Goal: Transaction & Acquisition: Purchase product/service

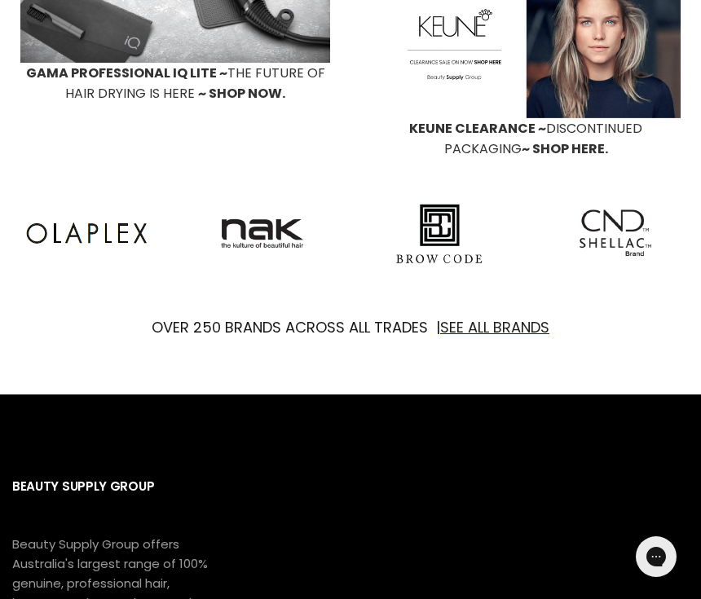
scroll to position [1204, 0]
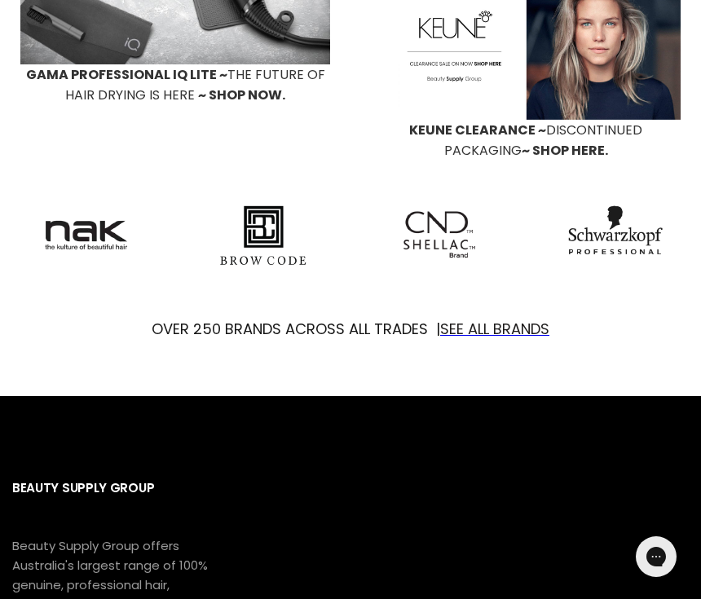
click at [513, 319] on font "SEE ALL BRANDS" at bounding box center [494, 329] width 109 height 20
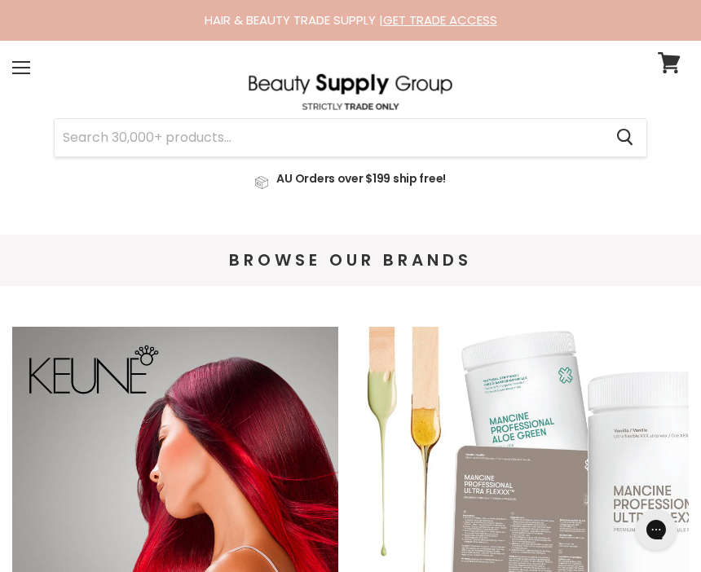
click at [226, 147] on input "Search" at bounding box center [329, 137] width 548 height 37
type input "M"
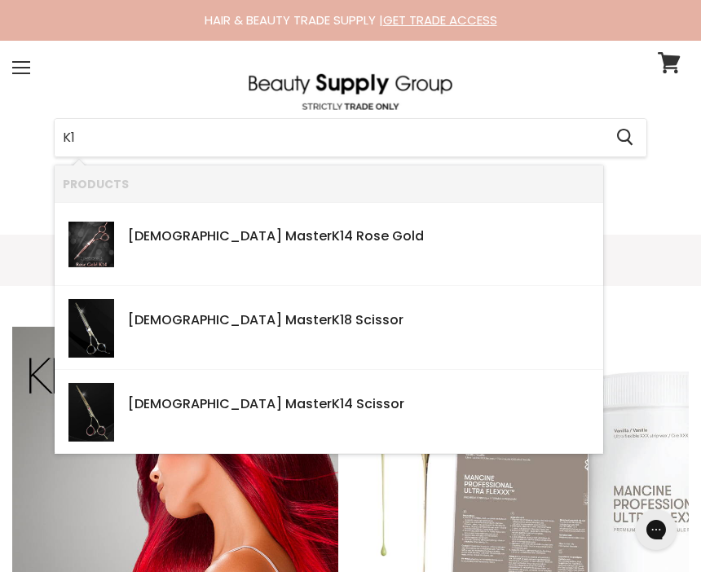
type input "K18"
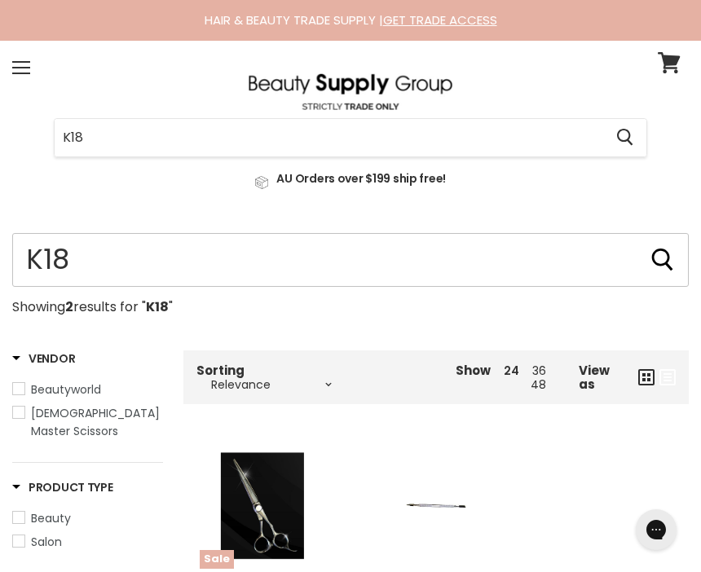
click at [118, 265] on input "K18" at bounding box center [350, 260] width 676 height 54
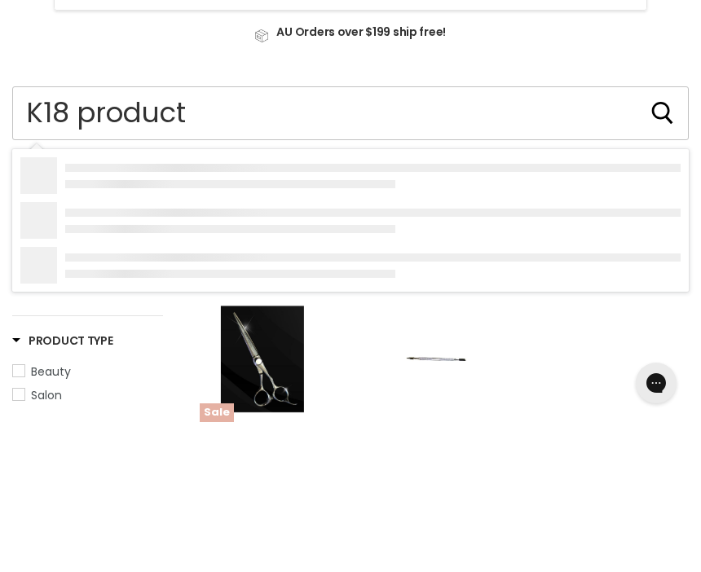
type input "K18 products"
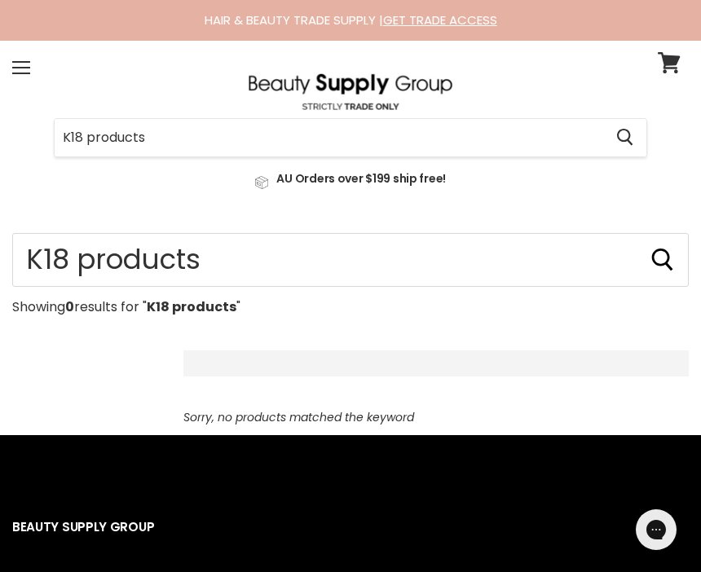
click at [178, 140] on input "K18 products" at bounding box center [329, 137] width 548 height 37
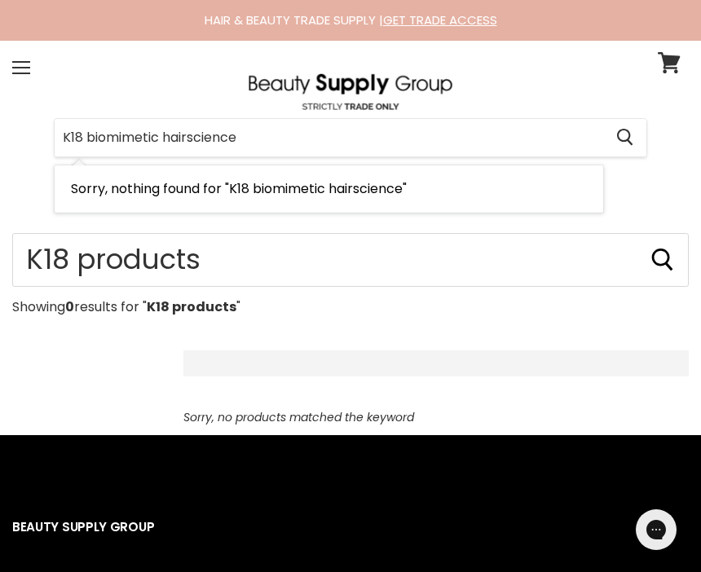
type input "K18 biomimetic hairscience"
click at [23, 69] on div "Menu" at bounding box center [21, 67] width 34 height 37
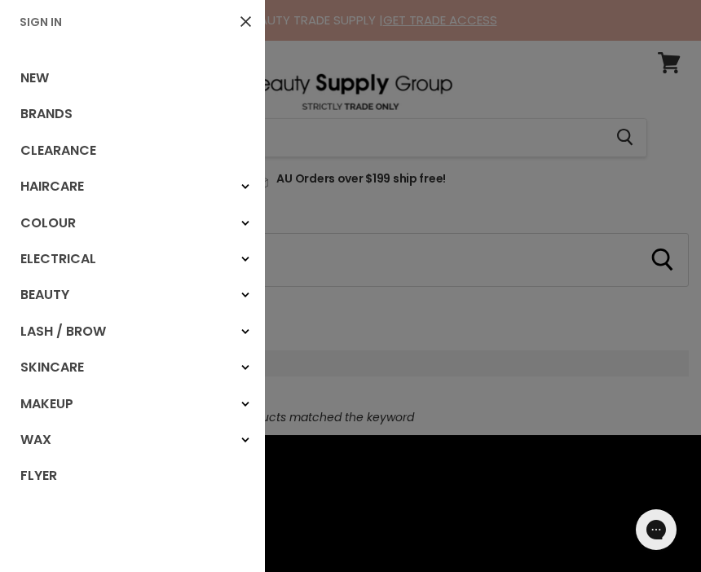
click at [67, 192] on link "Haircare" at bounding box center [132, 187] width 265 height 36
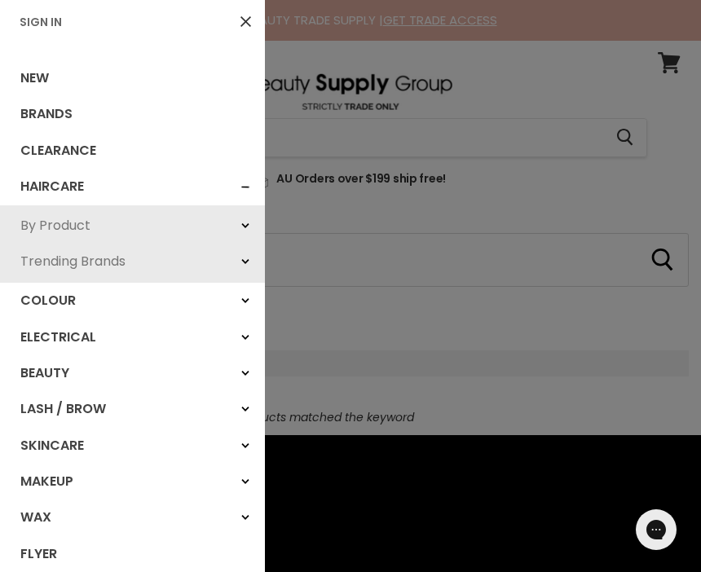
click at [56, 187] on link "Haircare" at bounding box center [132, 187] width 265 height 36
click at [67, 235] on link "By Product" at bounding box center [132, 226] width 265 height 36
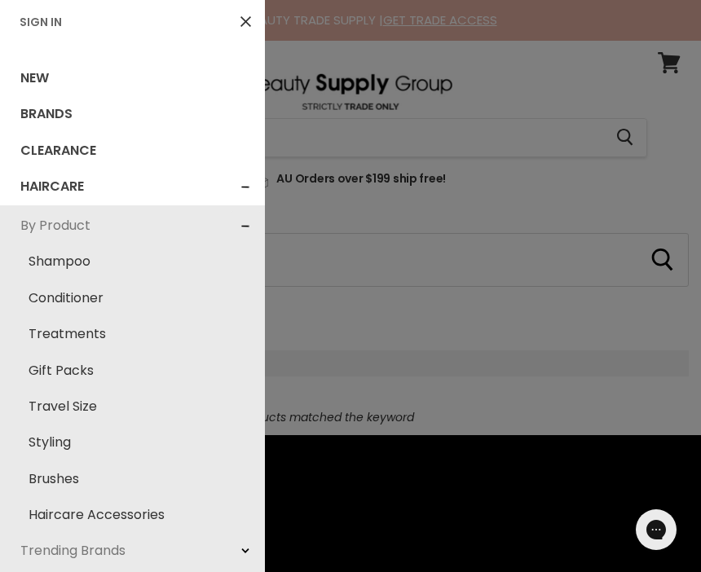
click at [69, 344] on link "Treatments" at bounding box center [132, 334] width 249 height 36
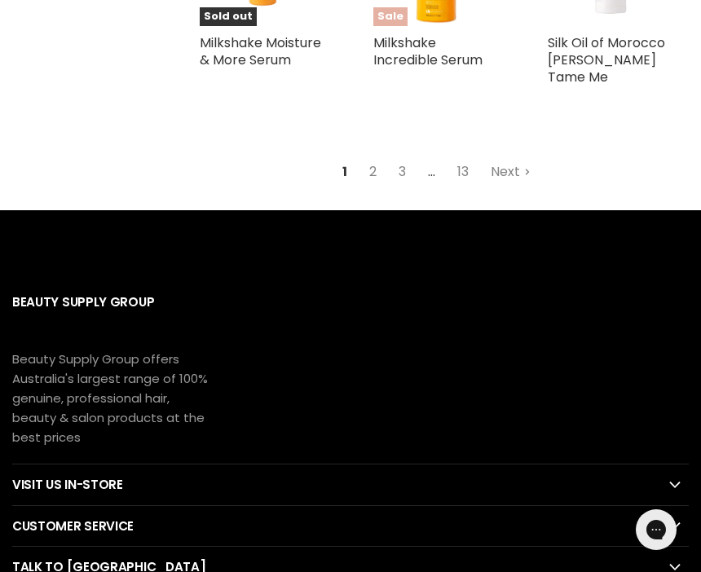
click at [515, 165] on link "Next" at bounding box center [511, 171] width 58 height 29
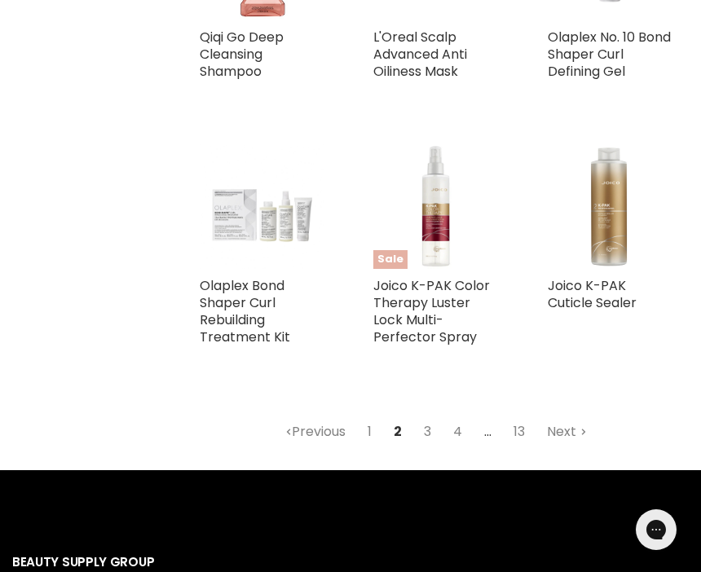
scroll to position [4080, 0]
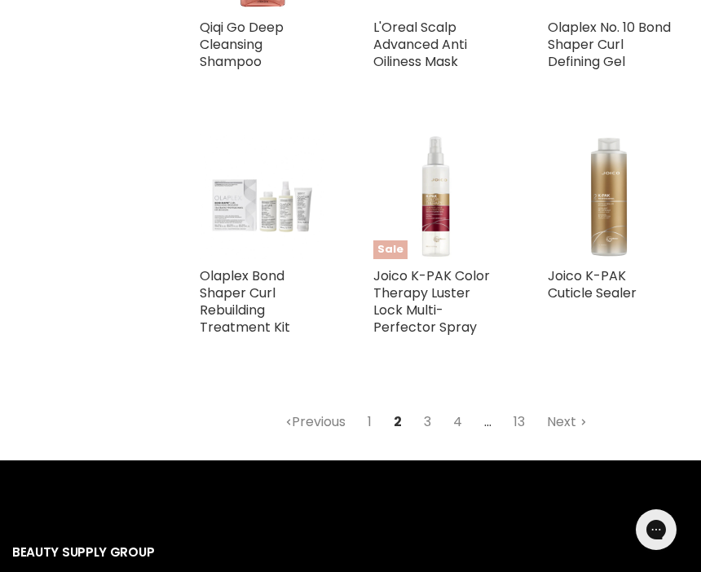
click at [589, 409] on link "Next" at bounding box center [567, 421] width 58 height 29
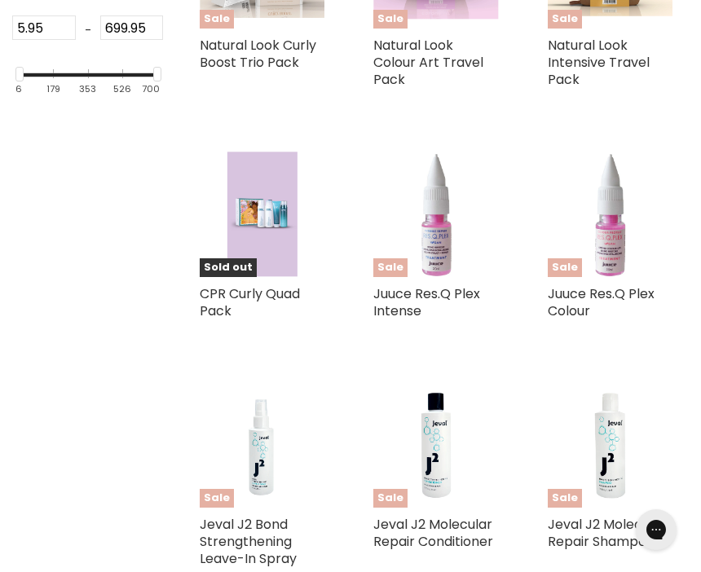
scroll to position [794, 0]
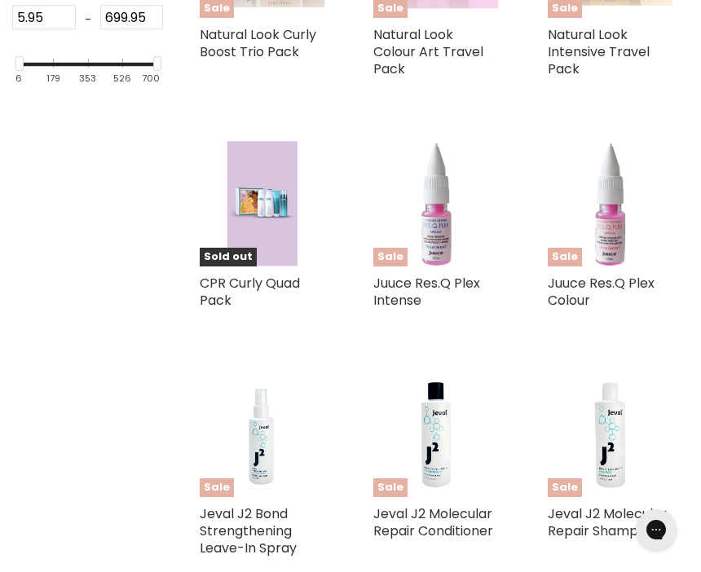
click at [686, 398] on div "Sale Jeval J2 Molecular Repair Shampoo Jeval" at bounding box center [609, 472] width 157 height 232
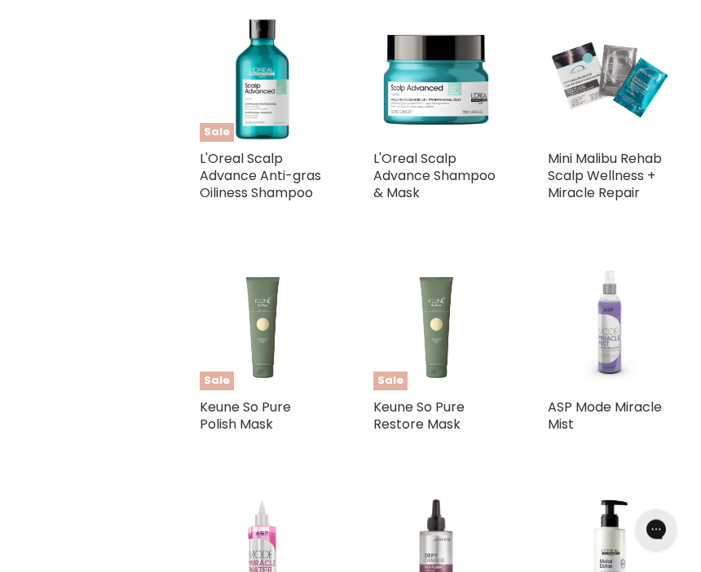
scroll to position [1405, 0]
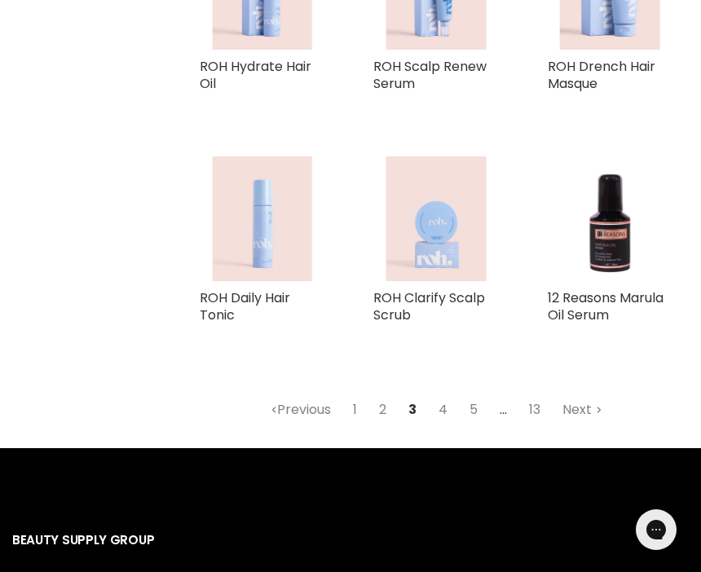
click at [587, 395] on link "Next" at bounding box center [582, 409] width 58 height 29
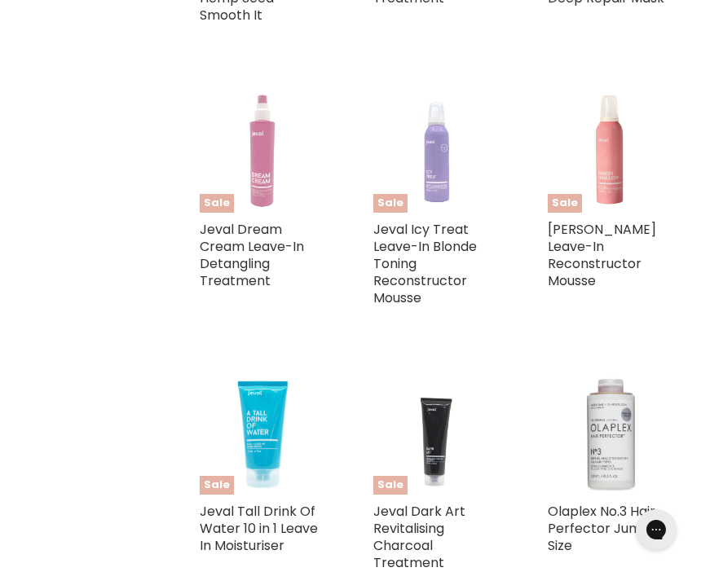
scroll to position [3766, 0]
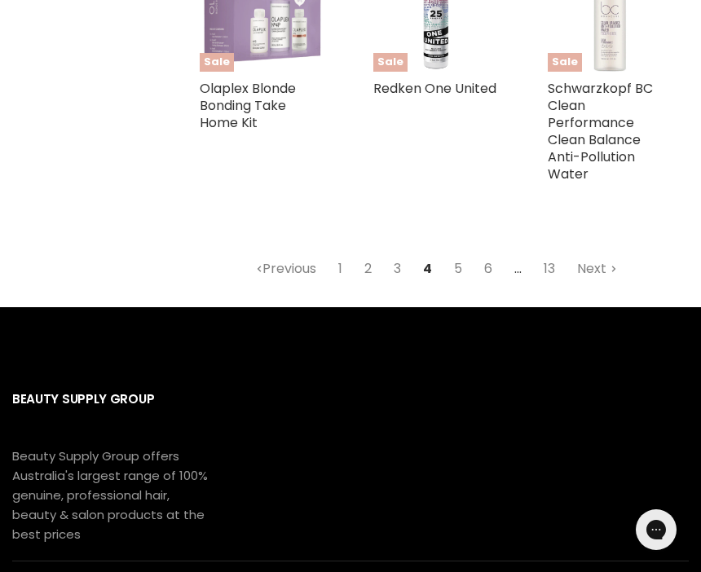
click at [600, 271] on link "Next" at bounding box center [597, 268] width 58 height 29
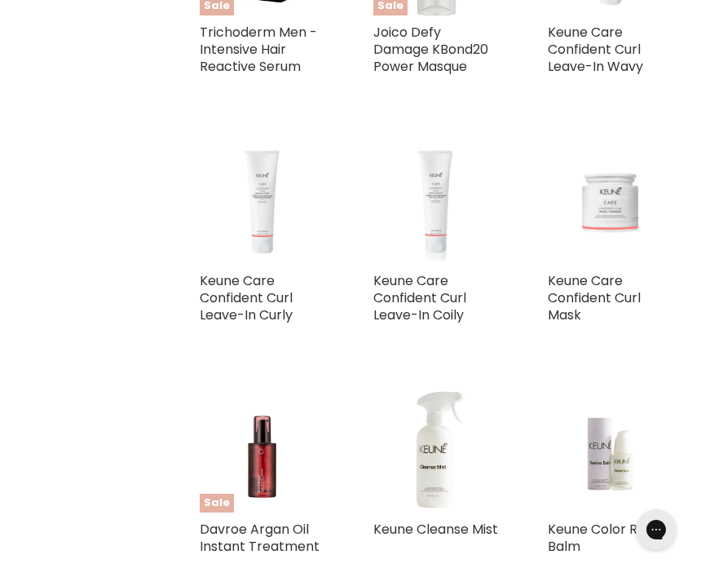
scroll to position [380, 0]
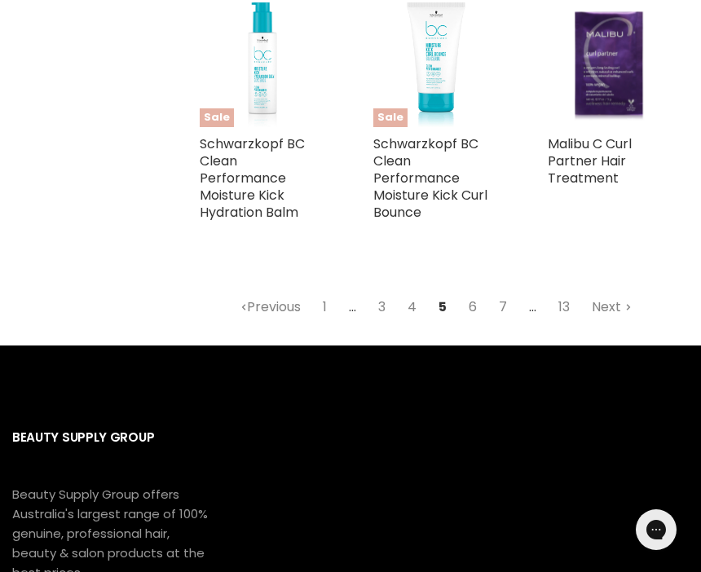
click at [618, 320] on link "Next" at bounding box center [612, 307] width 58 height 29
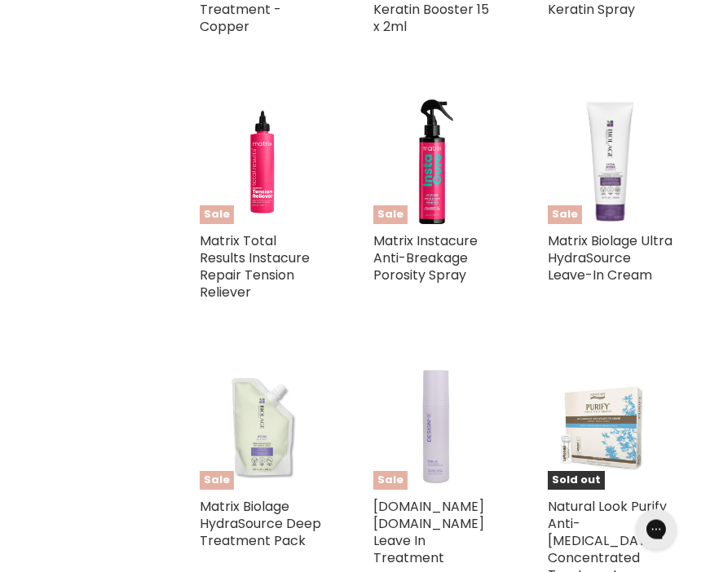
scroll to position [2507, 0]
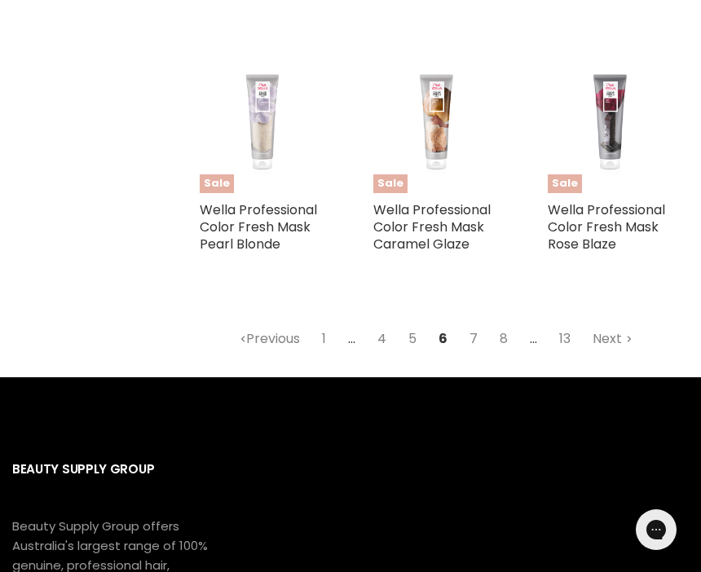
click at [617, 324] on link "Next" at bounding box center [612, 338] width 58 height 29
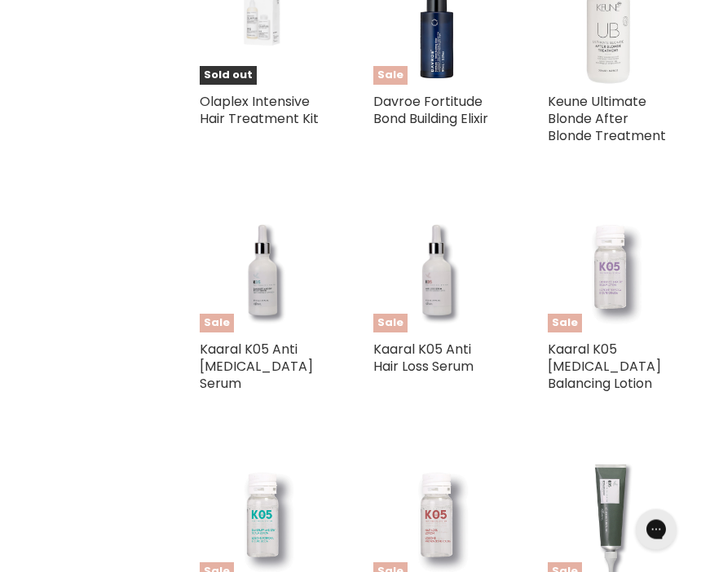
scroll to position [2004, 0]
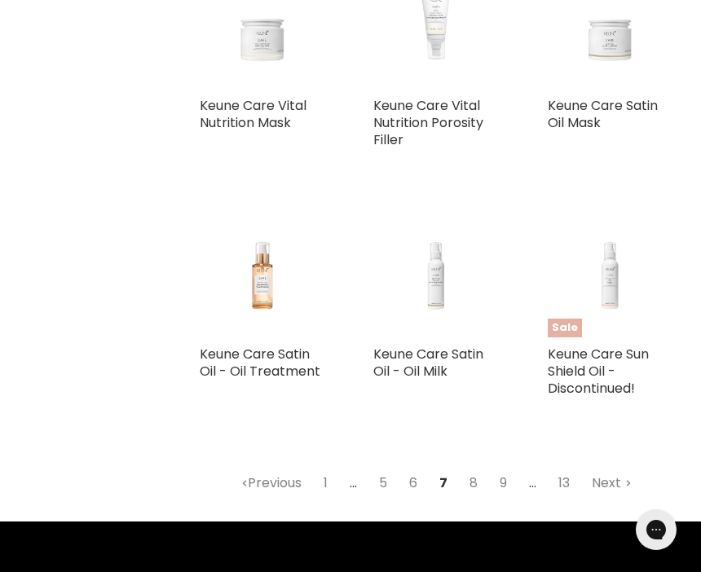
click at [629, 468] on link "Next" at bounding box center [612, 482] width 58 height 29
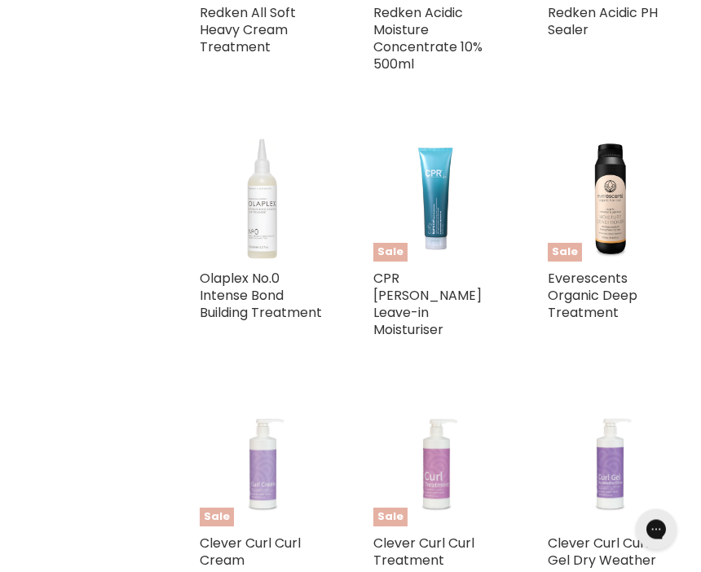
scroll to position [2657, 0]
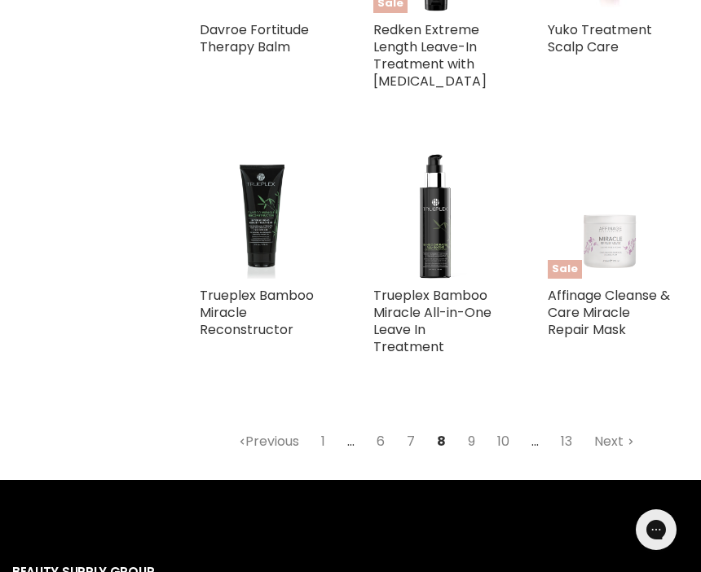
click at [630, 438] on polygon "Main content" at bounding box center [630, 439] width 4 height 3
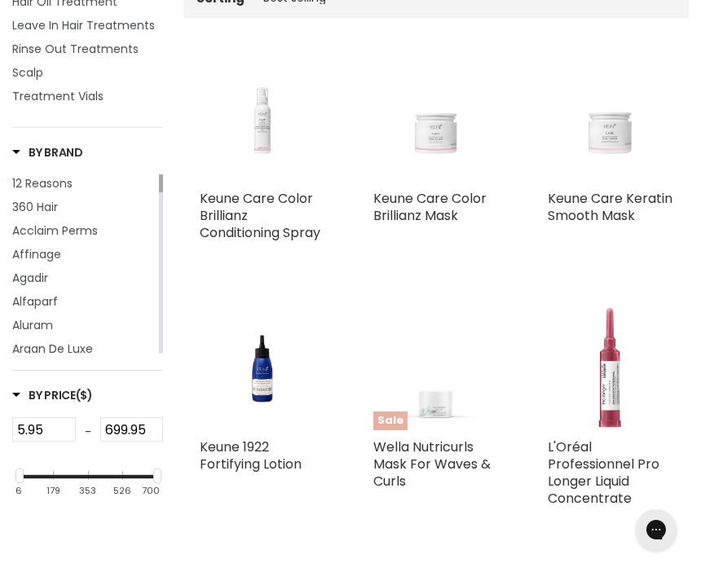
scroll to position [380, 0]
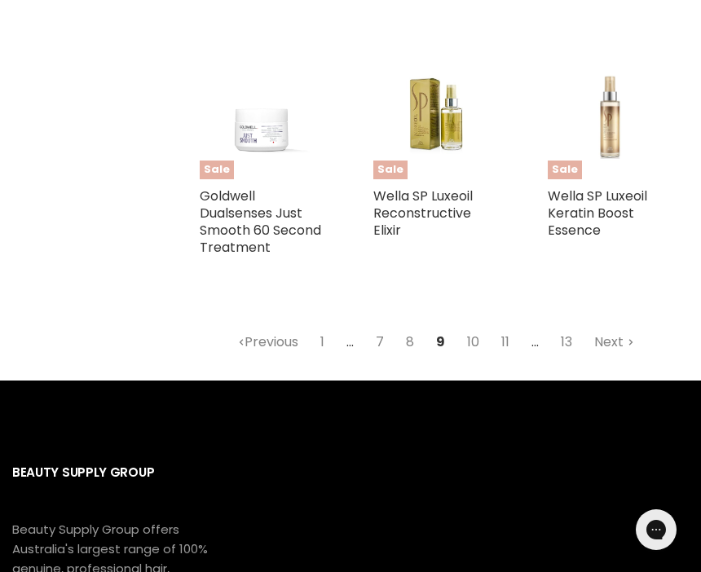
click at [640, 328] on link "Next" at bounding box center [614, 342] width 58 height 29
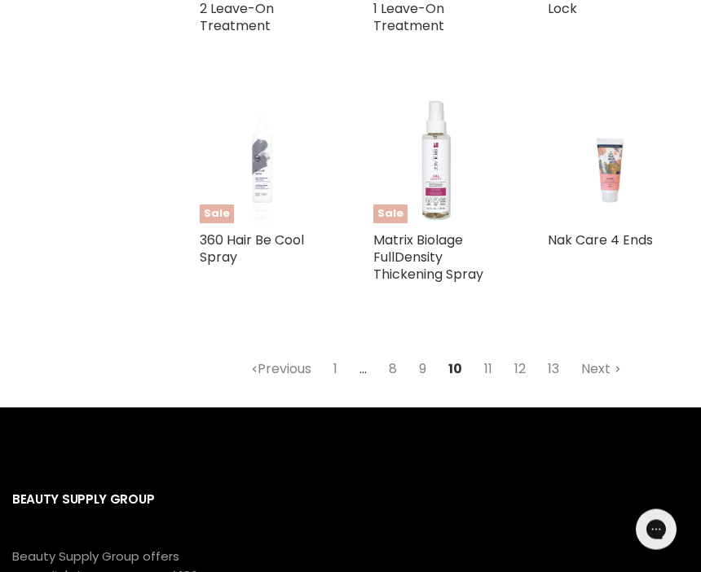
scroll to position [4182, 0]
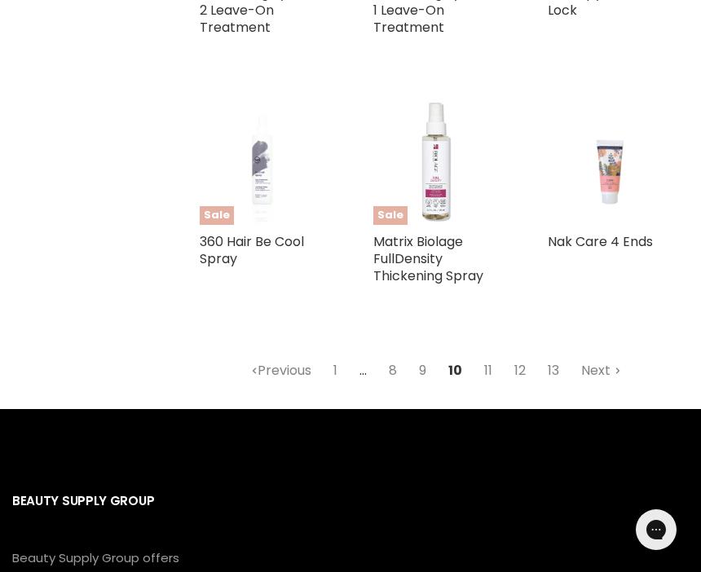
click at [620, 374] on icon "Main content" at bounding box center [617, 370] width 5 height 7
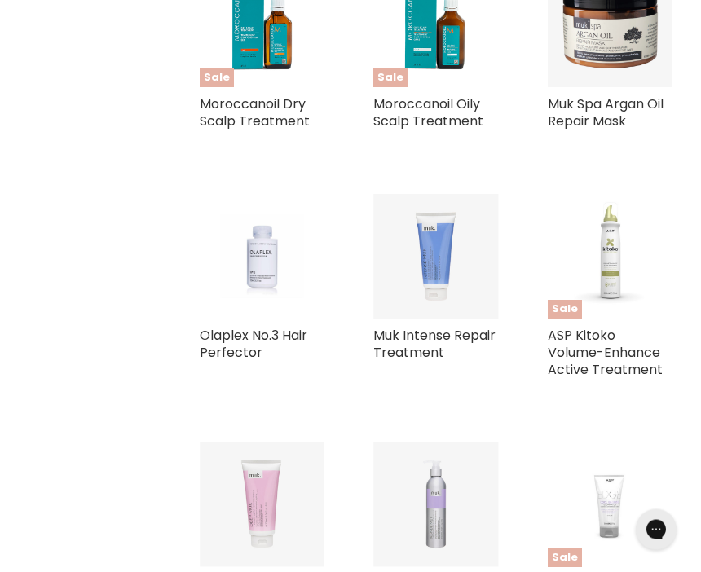
scroll to position [3062, 0]
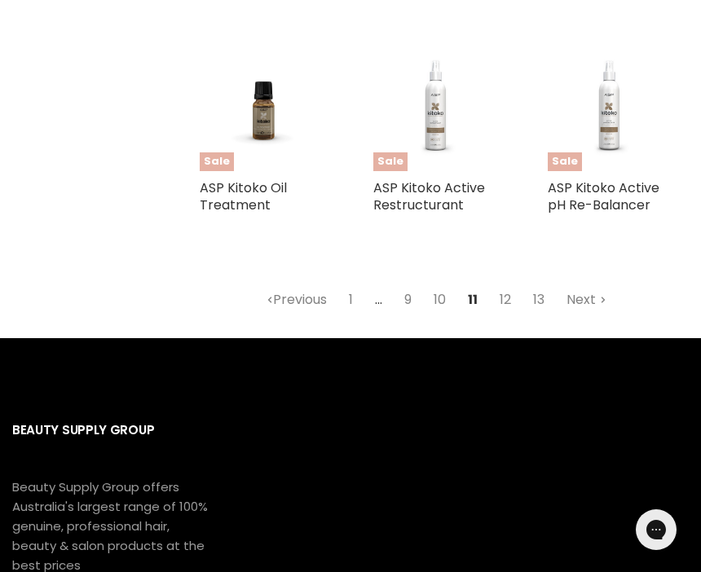
click at [607, 285] on link "Next" at bounding box center [586, 299] width 58 height 29
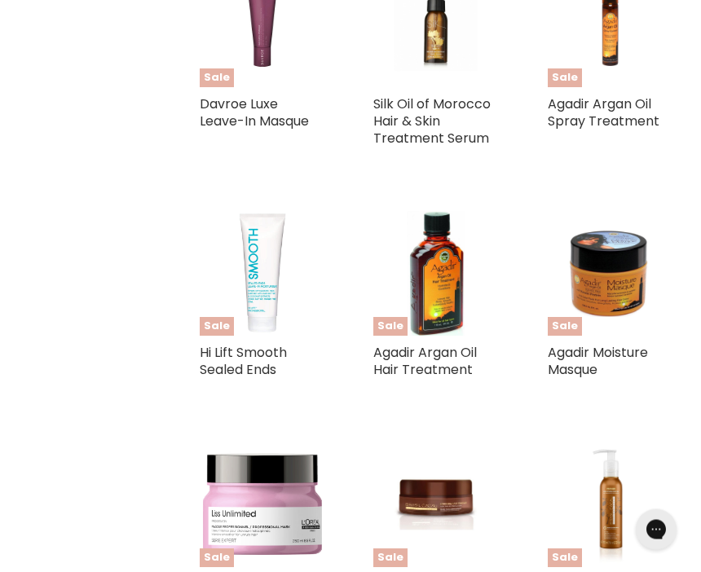
scroll to position [3181, 0]
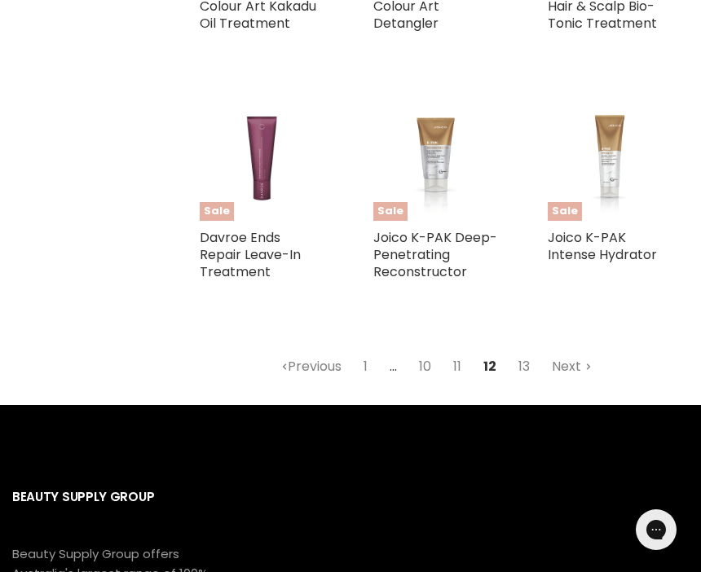
click at [583, 379] on link "Next" at bounding box center [572, 366] width 58 height 29
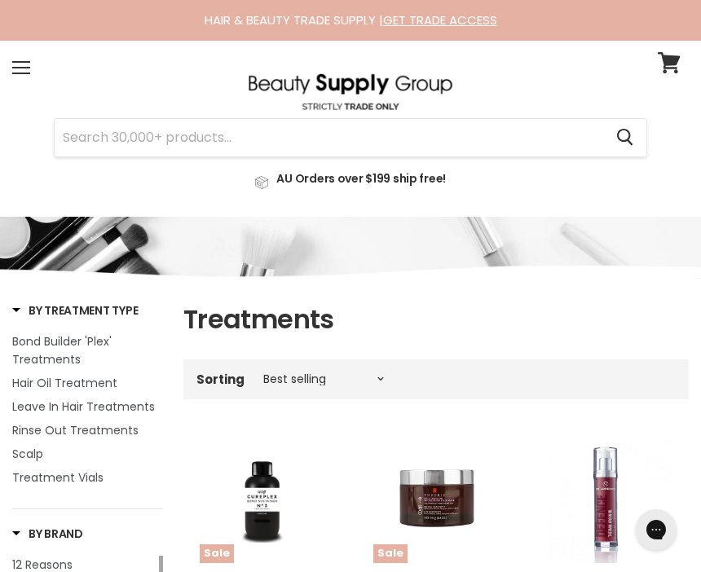
click at [149, 407] on span "Leave In Hair Treatments" at bounding box center [83, 406] width 143 height 16
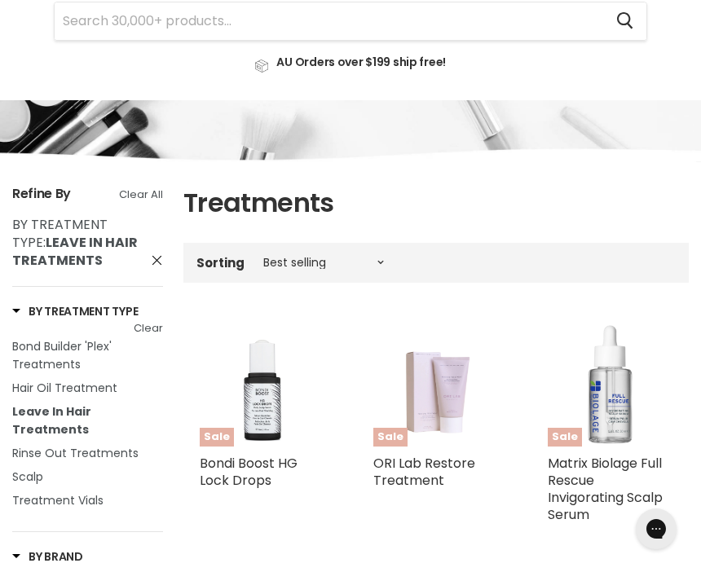
scroll to position [117, 0]
click at [91, 412] on span "Leave In Hair Treatments" at bounding box center [51, 420] width 79 height 34
click at [91, 417] on span "Leave In Hair Treatments" at bounding box center [51, 420] width 79 height 34
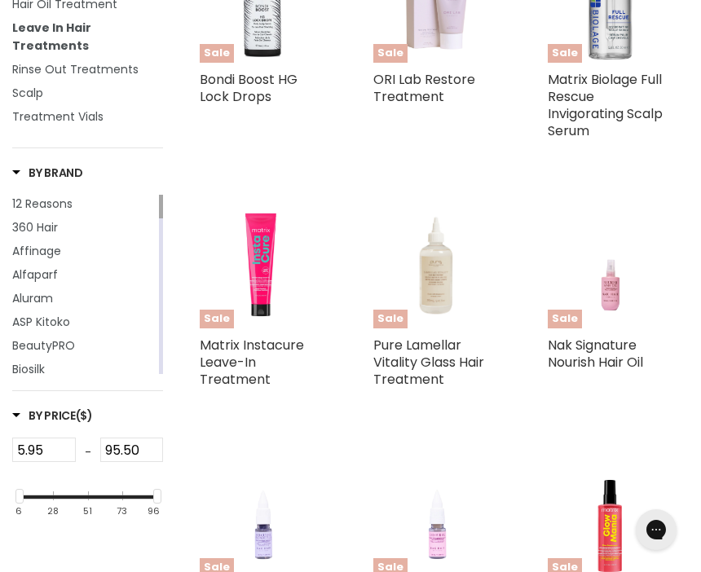
scroll to position [475, 0]
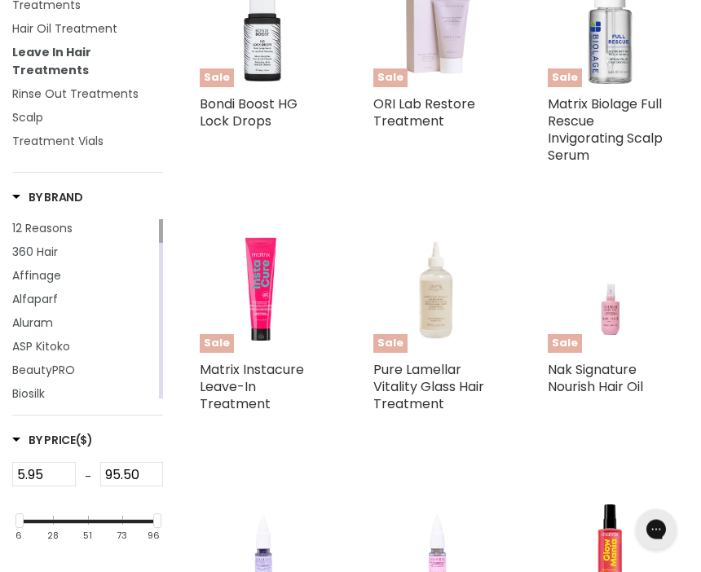
click at [46, 463] on input "5.95" at bounding box center [44, 475] width 64 height 24
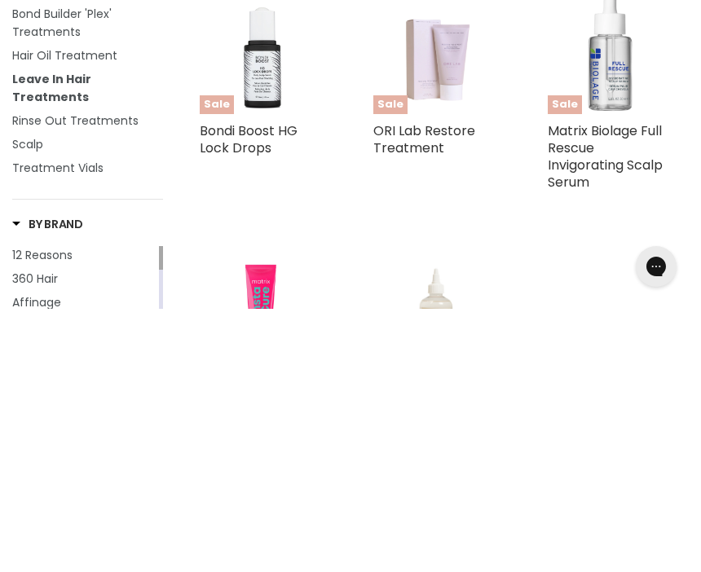
scroll to position [446, 0]
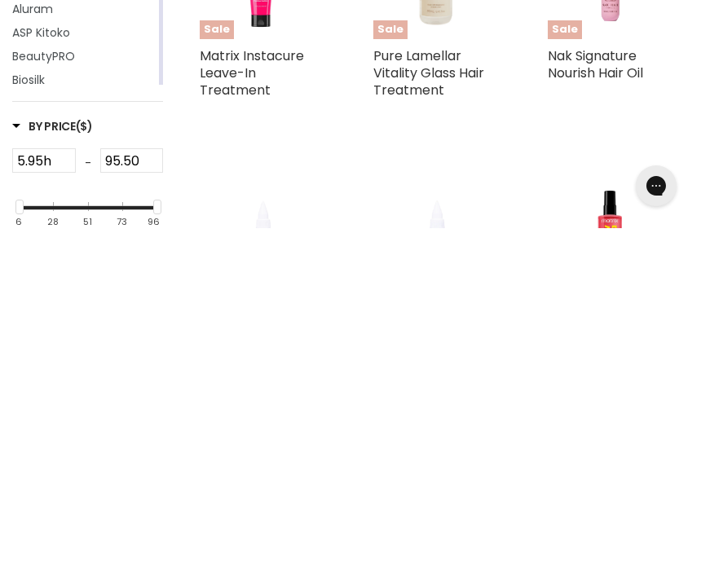
type input "5.95h"
